Goal: Download file/media

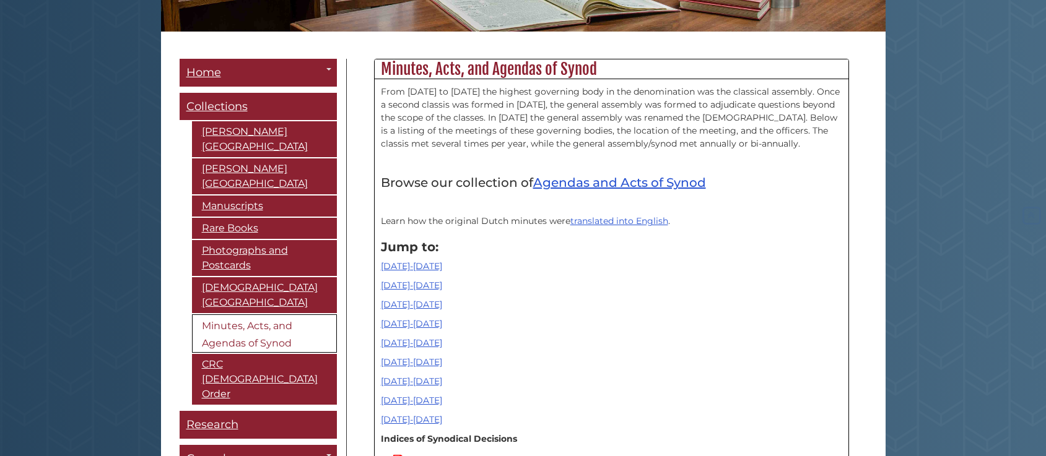
scroll to position [495, 0]
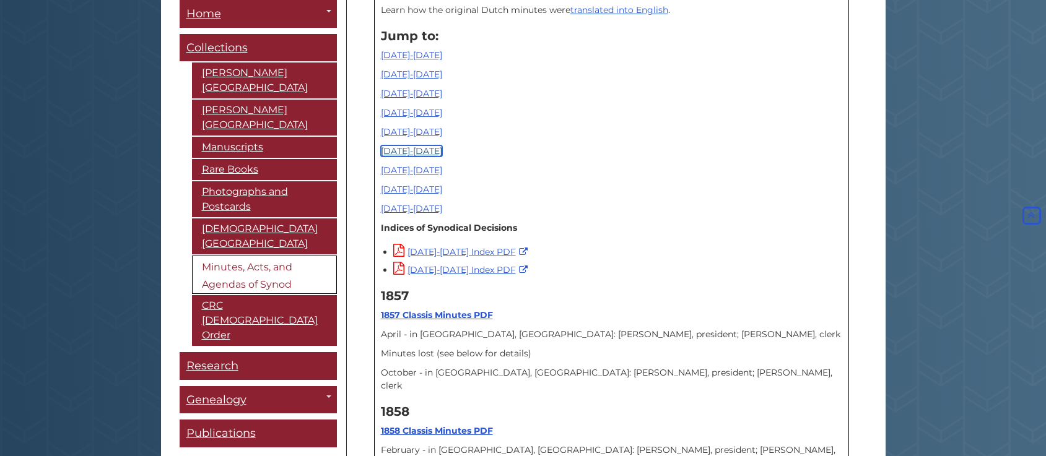
click at [410, 148] on link "1950-1969" at bounding box center [411, 150] width 61 height 11
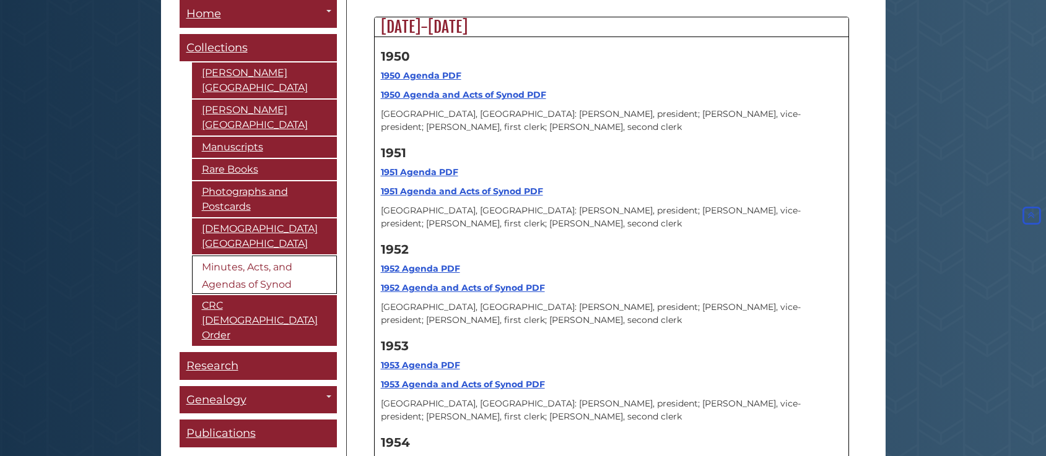
scroll to position [8414, 0]
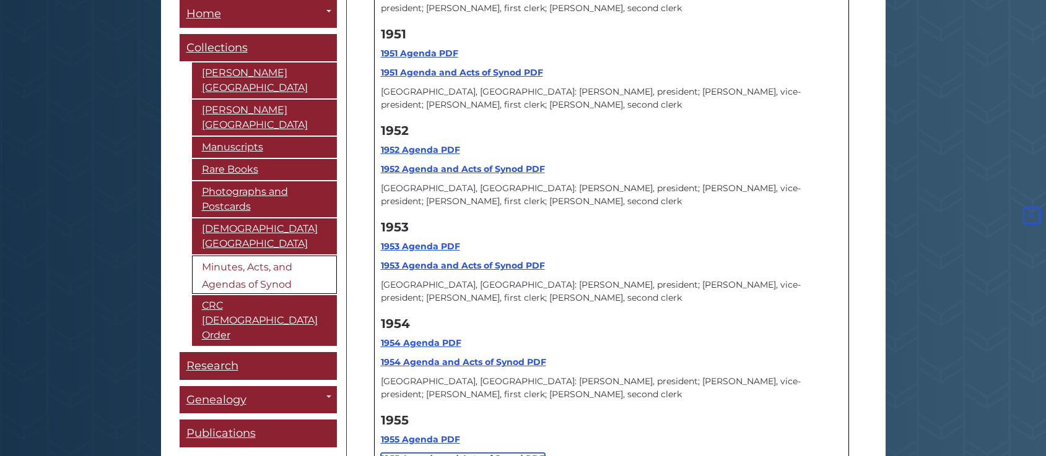
click at [441, 453] on strong "1955 Agenda and Acts of Synod PDF" at bounding box center [463, 458] width 164 height 11
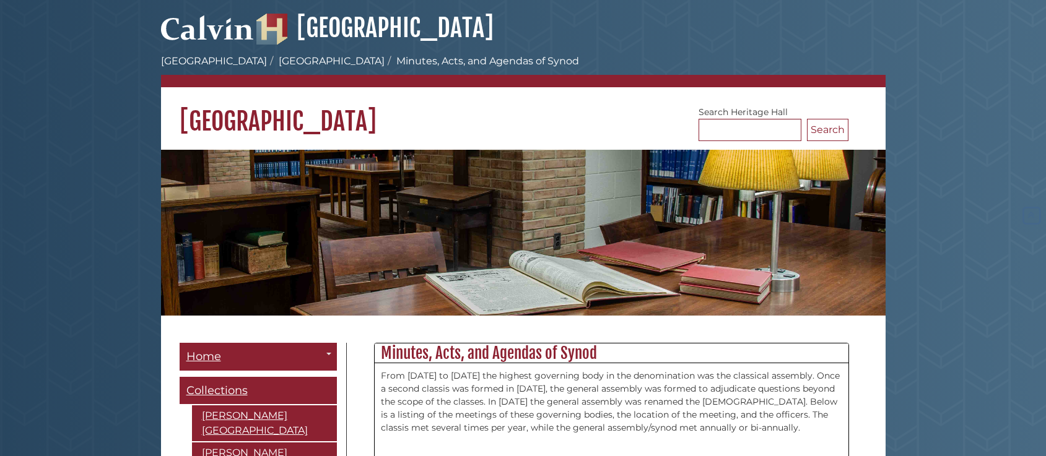
scroll to position [8414, 0]
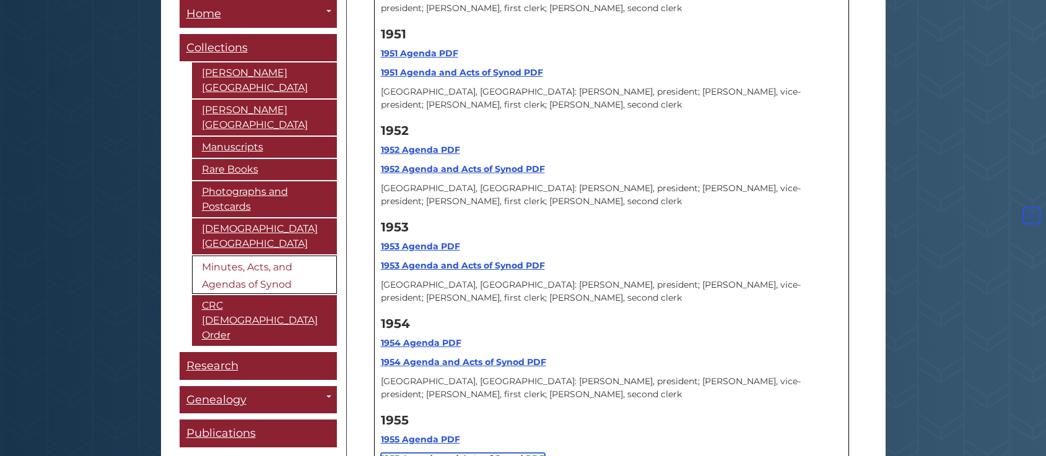
click at [431, 453] on strong "1955 Agenda and Acts of Synod PDF" at bounding box center [463, 458] width 164 height 11
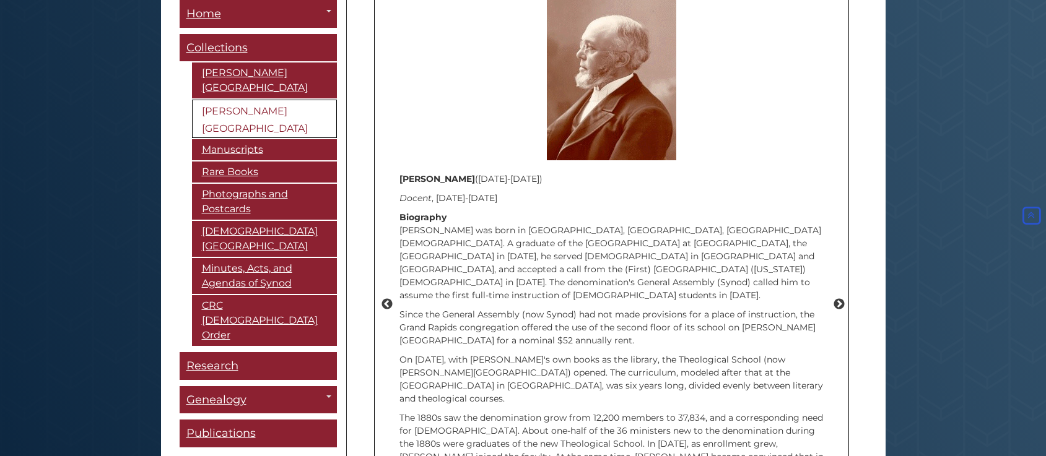
scroll to position [1632, 0]
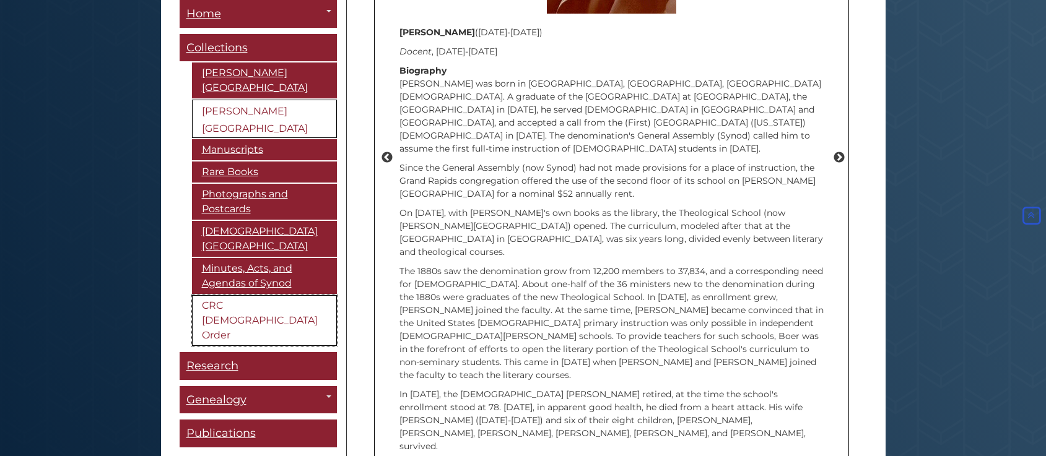
click at [274, 295] on link "CRC [DEMOGRAPHIC_DATA] Order" at bounding box center [264, 320] width 145 height 51
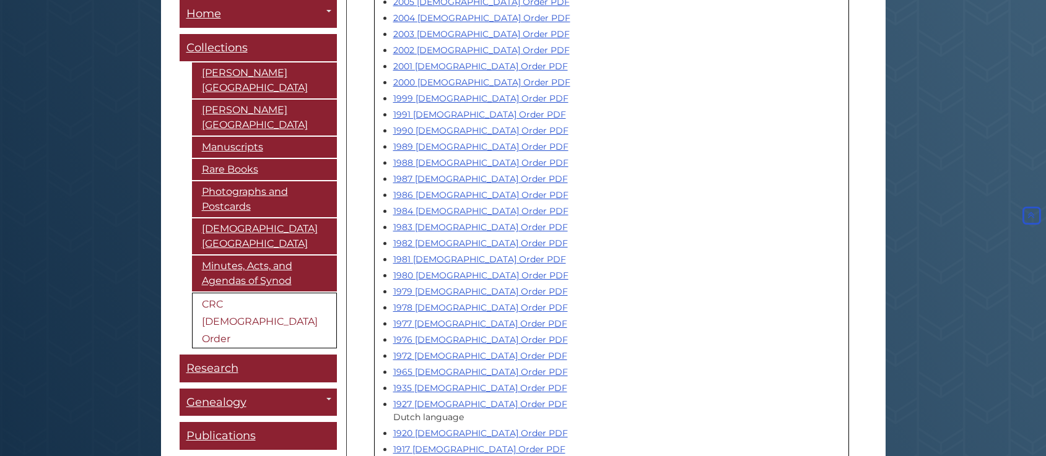
scroll to position [495, 0]
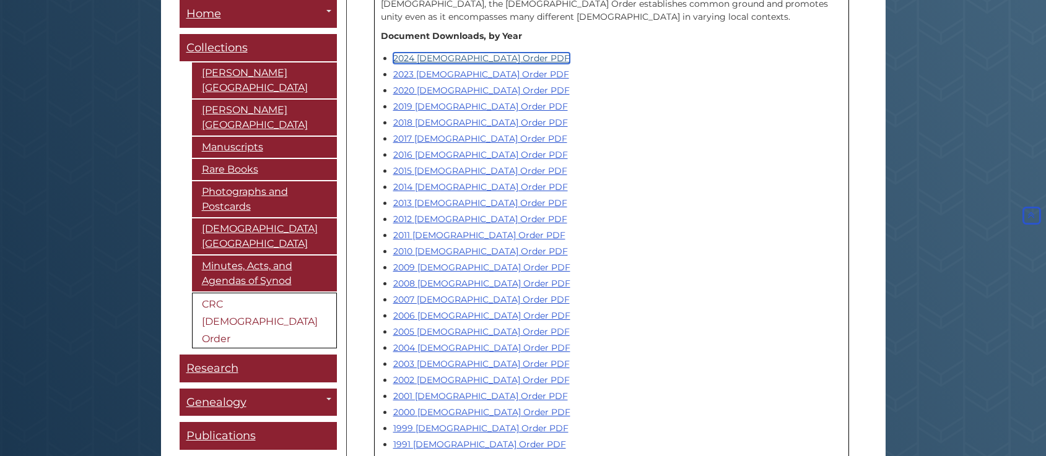
click at [477, 53] on link "2024 Church Order PDF" at bounding box center [481, 58] width 176 height 11
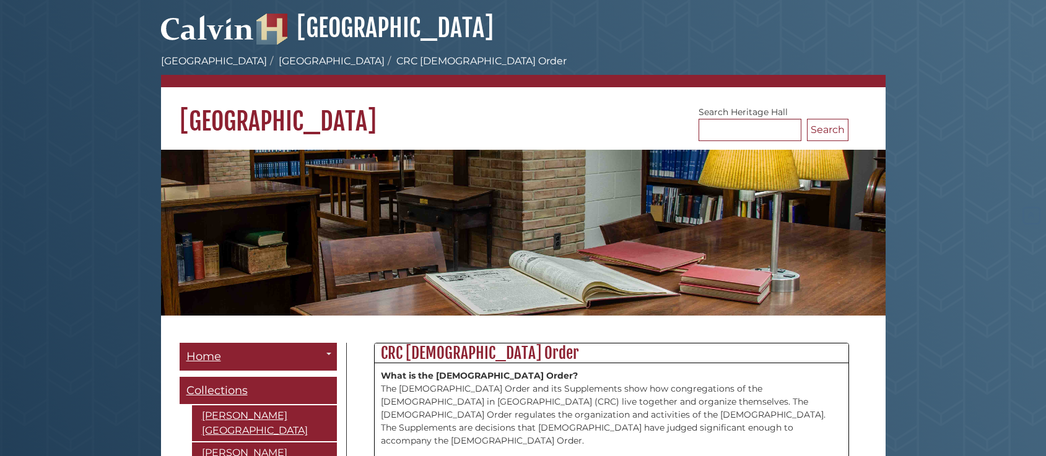
scroll to position [495, 0]
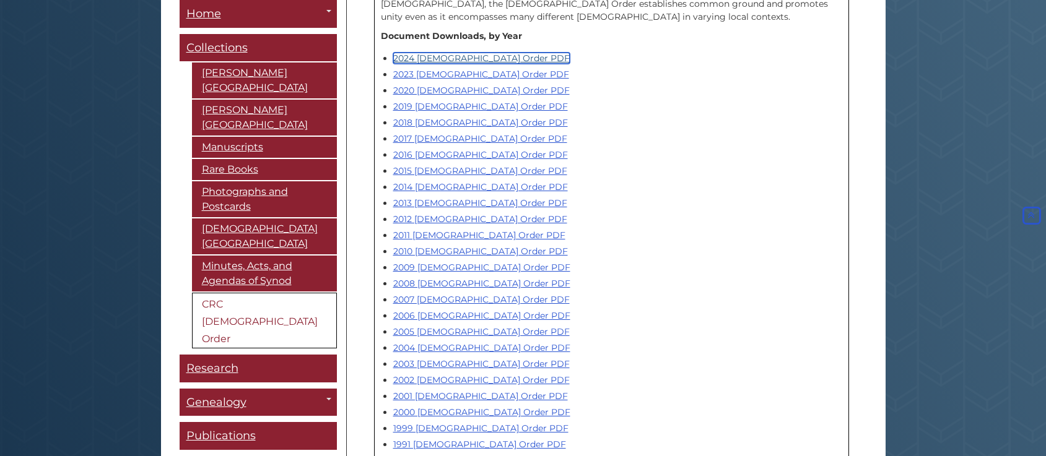
click at [465, 53] on link "2024 [DEMOGRAPHIC_DATA] Order PDF" at bounding box center [481, 58] width 176 height 11
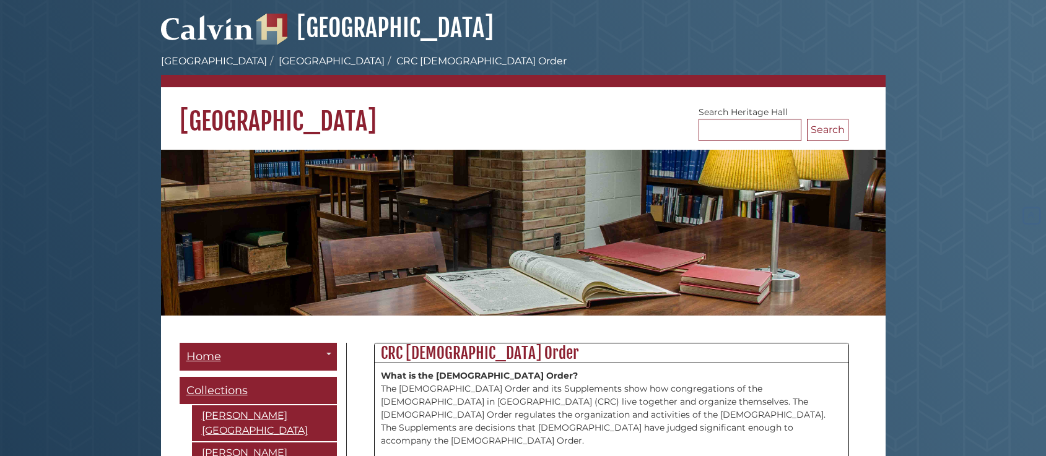
scroll to position [495, 0]
